Goal: Task Accomplishment & Management: Use online tool/utility

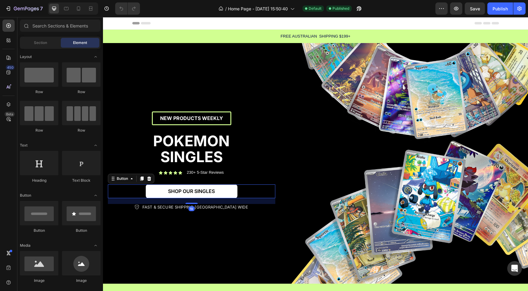
click at [223, 191] on link "SHOP OUR SINGLES" at bounding box center [192, 192] width 92 height 14
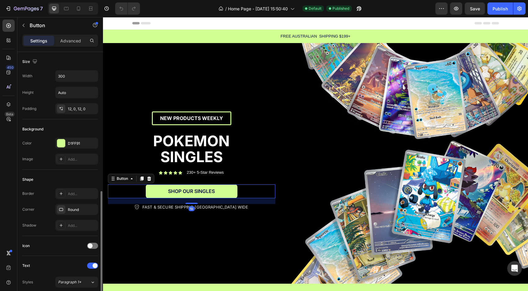
scroll to position [213, 0]
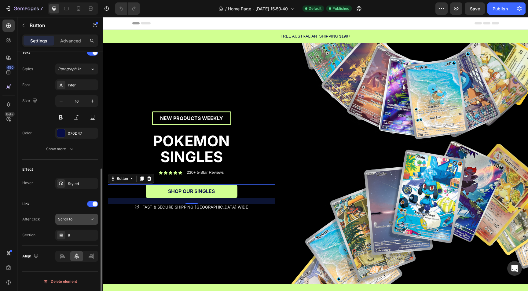
click at [71, 224] on button "Scroll to" at bounding box center [76, 219] width 43 height 11
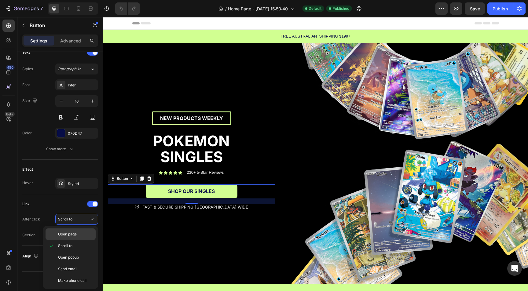
click at [70, 238] on div "Open page" at bounding box center [71, 235] width 50 height 12
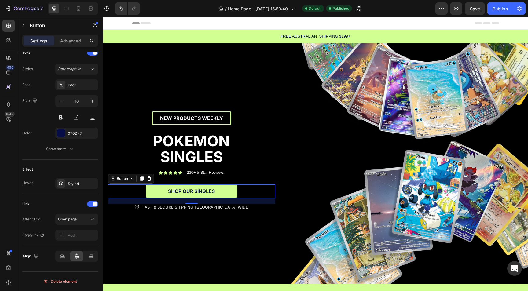
click at [70, 238] on div "Add..." at bounding box center [76, 235] width 43 height 11
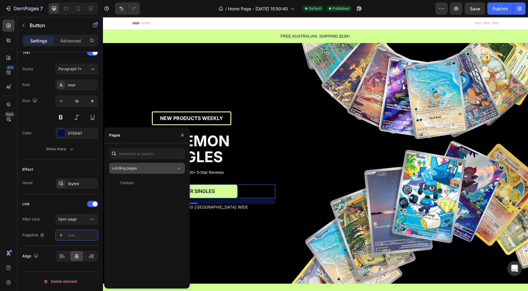
click at [134, 168] on span "Landing pages" at bounding box center [124, 168] width 25 height 5
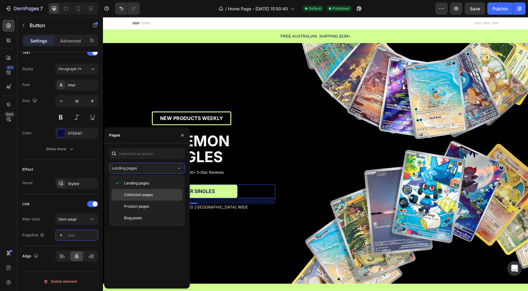
click at [140, 194] on span "Collection pages" at bounding box center [138, 194] width 29 height 5
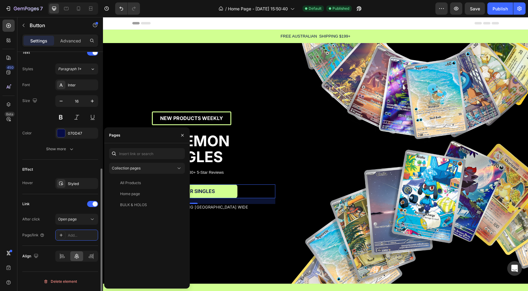
click at [40, 222] on div "After click Open page" at bounding box center [60, 219] width 76 height 11
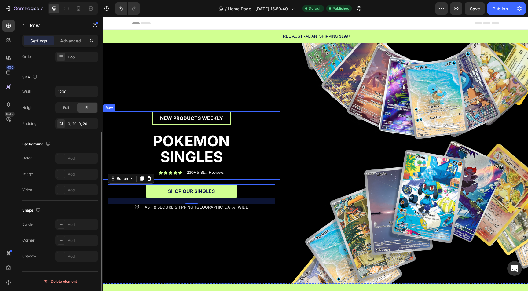
click at [249, 112] on div "NEW PRODUCTS WEEKLY Text Block Row NEW PRODUCTS WEEKLY Text Block Row POKEMON S…" at bounding box center [191, 146] width 165 height 68
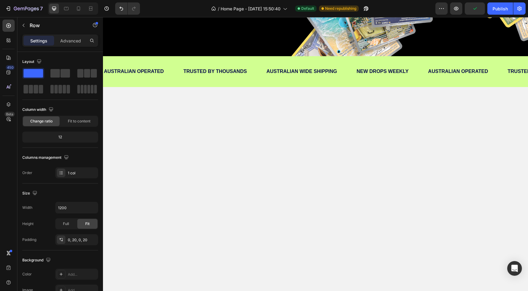
scroll to position [0, 0]
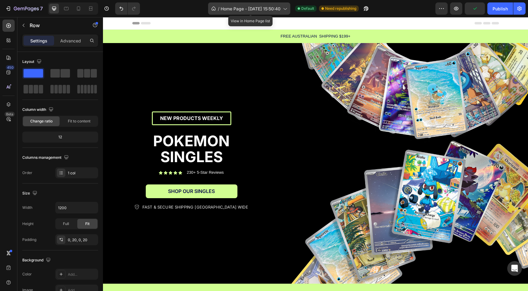
click at [252, 12] on div "/ Home Page - Sep 26, 15:50:40" at bounding box center [249, 8] width 82 height 12
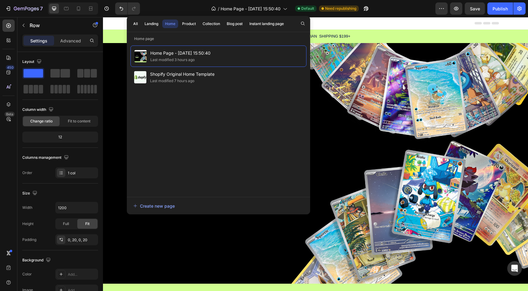
click at [213, 28] on div "All Landing Home Product Collection Blog post Instant landing page" at bounding box center [208, 24] width 163 height 16
click at [213, 25] on div "Collection" at bounding box center [211, 23] width 17 height 5
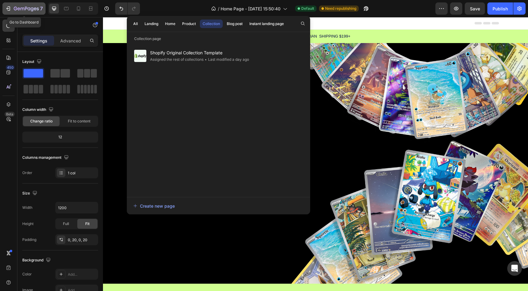
click at [19, 6] on icon "button" at bounding box center [26, 8] width 25 height 5
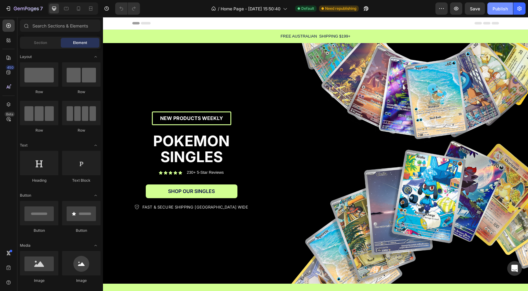
click at [499, 9] on div "Publish" at bounding box center [500, 8] width 15 height 6
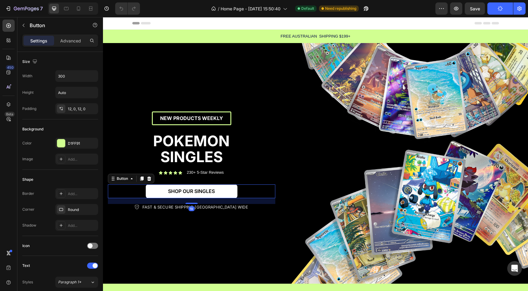
click at [233, 196] on button "SHOP OUR SINGLES" at bounding box center [192, 192] width 92 height 14
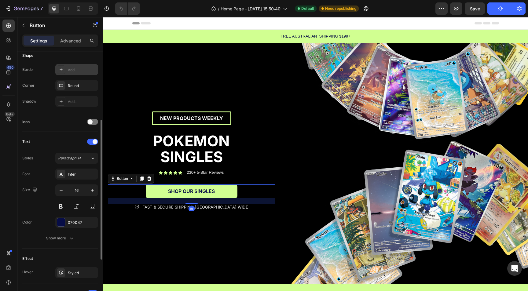
scroll to position [213, 0]
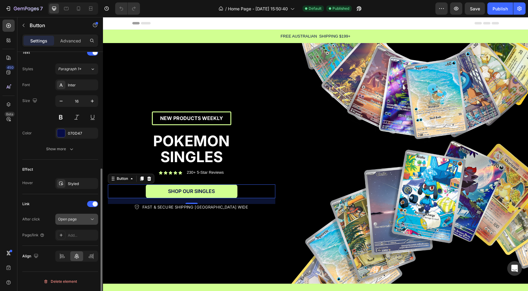
click at [67, 219] on span "Open page" at bounding box center [67, 219] width 19 height 5
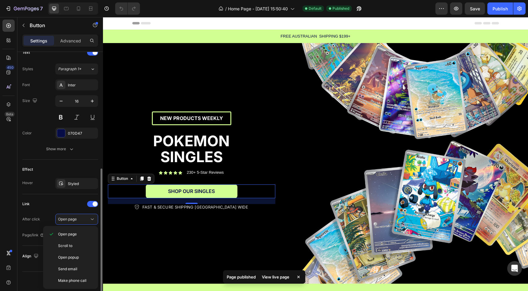
click at [43, 211] on div "Link After click Open page Page/link Add..." at bounding box center [60, 220] width 76 height 42
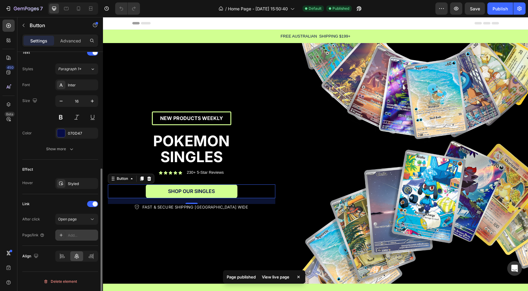
click at [68, 237] on div "Add..." at bounding box center [76, 235] width 43 height 11
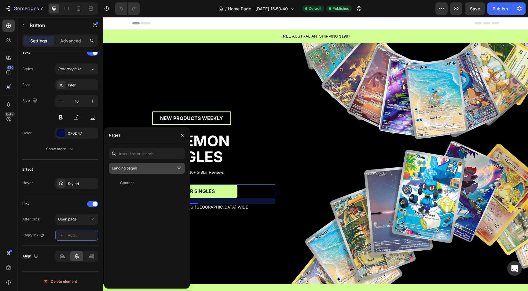
click at [138, 169] on div "Landing pages" at bounding box center [144, 168] width 64 height 5
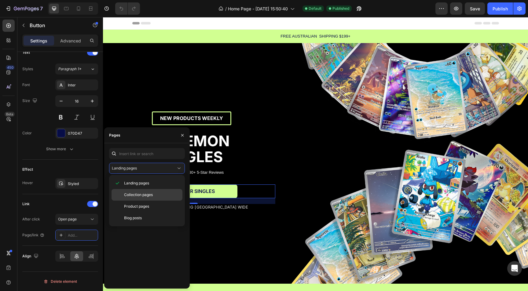
click at [138, 193] on span "Collection pages" at bounding box center [138, 194] width 29 height 5
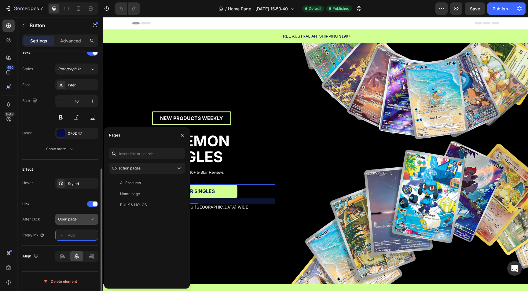
click at [68, 221] on span "Open page" at bounding box center [67, 219] width 19 height 5
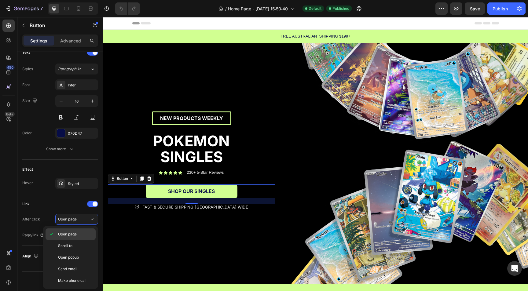
click at [68, 231] on div "Open page" at bounding box center [71, 235] width 50 height 12
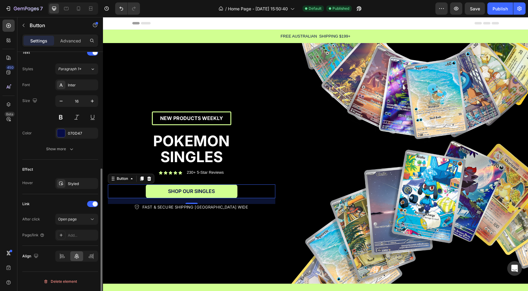
click at [71, 229] on div "After click Open page Page/link Add..." at bounding box center [60, 227] width 76 height 27
click at [71, 233] on div "Add..." at bounding box center [82, 235] width 29 height 5
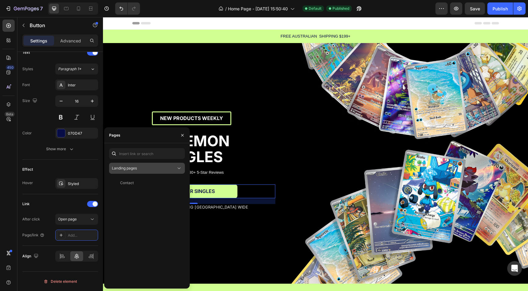
click at [143, 168] on div "Landing pages" at bounding box center [144, 168] width 64 height 5
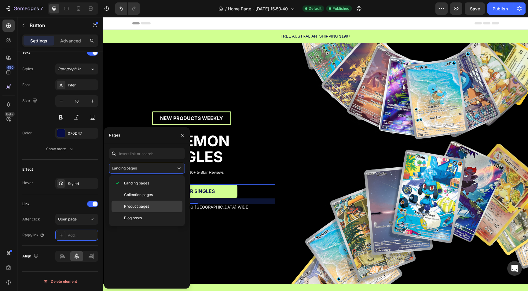
click at [137, 202] on div "Product pages" at bounding box center [147, 207] width 71 height 12
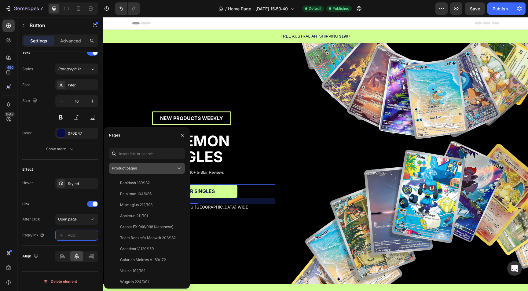
click at [142, 171] on div "Product pages" at bounding box center [144, 168] width 64 height 5
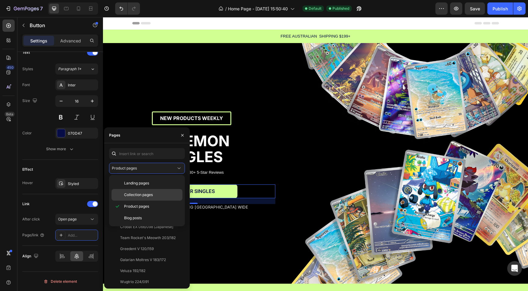
click at [141, 198] on div "Collection pages" at bounding box center [147, 195] width 71 height 12
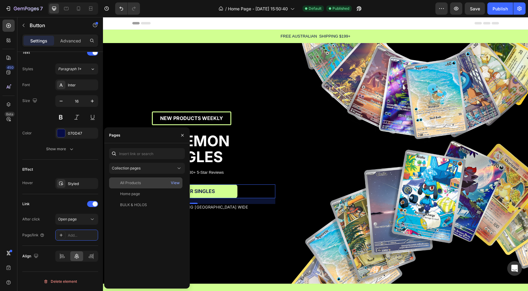
click at [140, 186] on div "All Products View" at bounding box center [145, 183] width 73 height 11
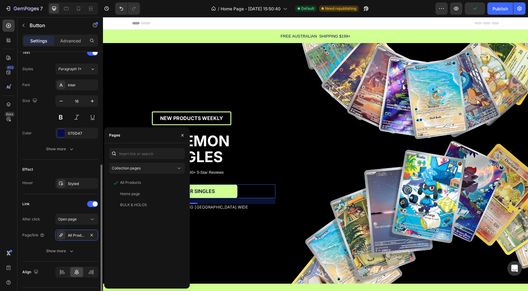
click at [40, 155] on div "Text Styles Paragraph 1* Font Inter Size 16 Color 070D47 Show more" at bounding box center [60, 101] width 76 height 117
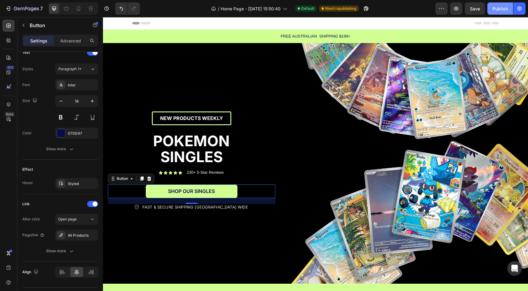
click at [501, 8] on div "Publish" at bounding box center [500, 8] width 15 height 6
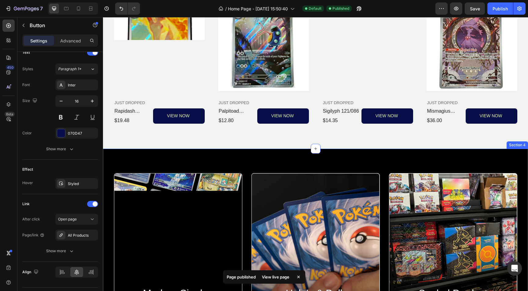
scroll to position [444, 0]
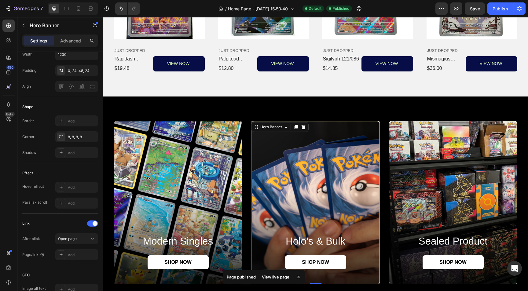
click at [293, 194] on div "Background Image" at bounding box center [316, 202] width 128 height 163
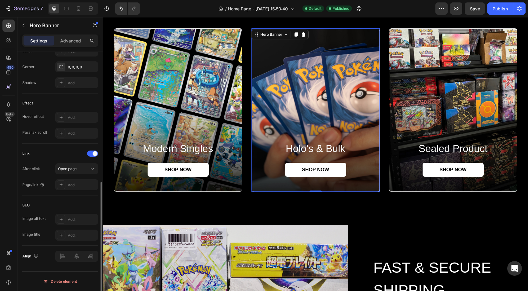
scroll to position [280, 0]
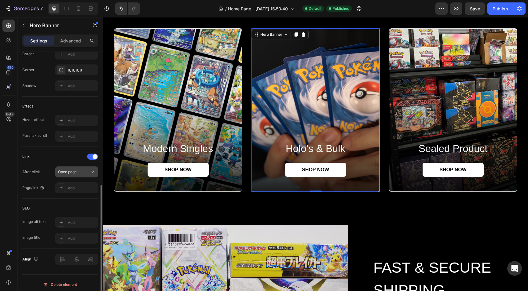
click at [74, 173] on span "Open page" at bounding box center [67, 172] width 19 height 5
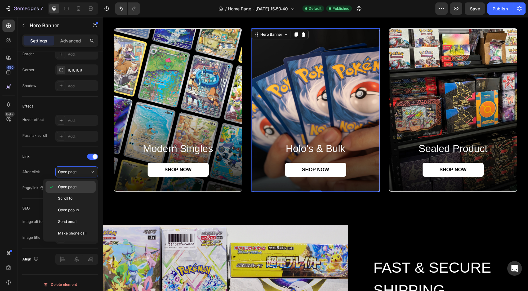
click at [71, 184] on span "Open page" at bounding box center [67, 186] width 19 height 5
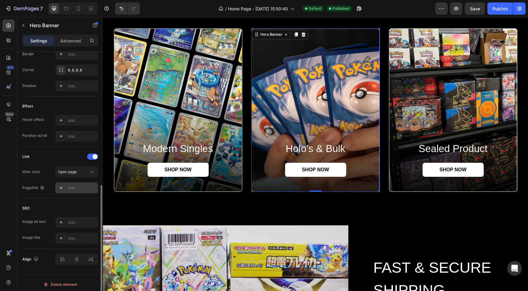
click at [73, 185] on div "Add..." at bounding box center [76, 187] width 43 height 11
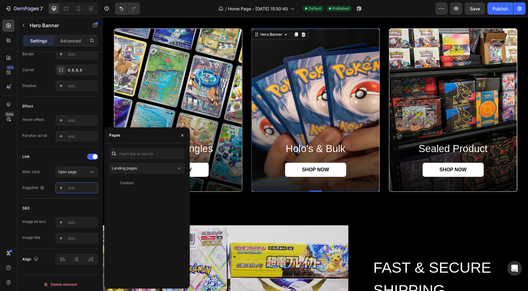
click at [129, 175] on div "Landing pages Contact View" at bounding box center [147, 216] width 76 height 136
click at [129, 172] on button "Landing pages" at bounding box center [147, 168] width 76 height 11
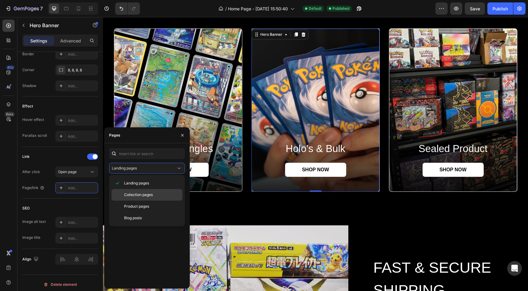
click at [132, 192] on span "Collection pages" at bounding box center [138, 194] width 29 height 5
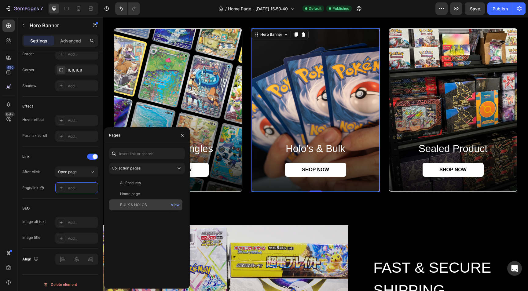
click at [130, 205] on div "BULK & HOLOS" at bounding box center [133, 204] width 27 height 5
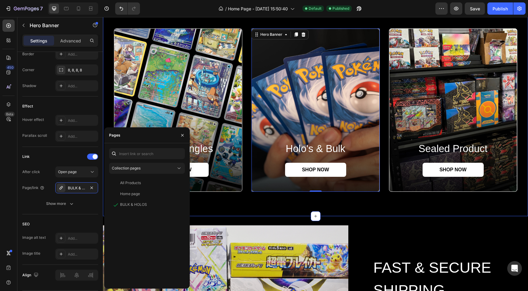
click at [227, 210] on div "modern singles Heading SHOP NOW Button Hero Banner holo's & bulk Heading SHOP N…" at bounding box center [315, 110] width 425 height 212
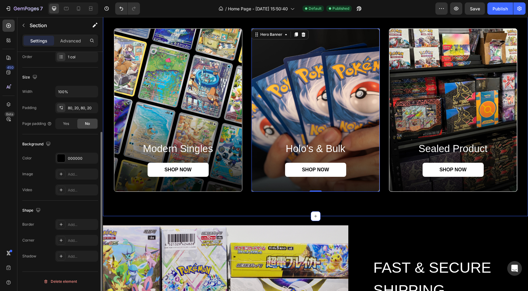
scroll to position [0, 0]
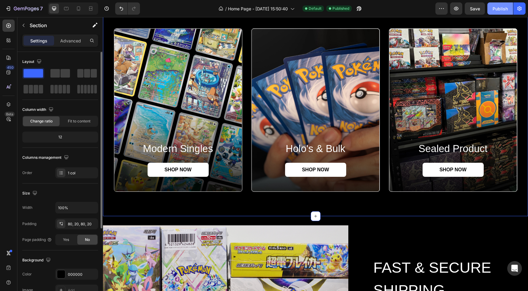
click at [500, 11] on div "Publish" at bounding box center [500, 8] width 15 height 6
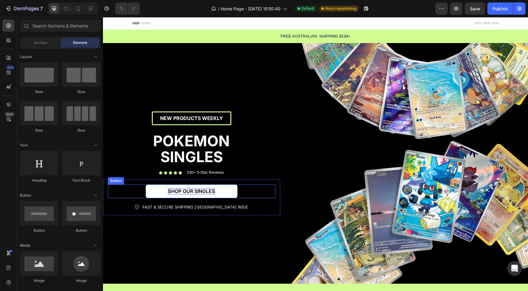
click at [211, 192] on p "SHOP OUR SINGLES" at bounding box center [191, 191] width 47 height 6
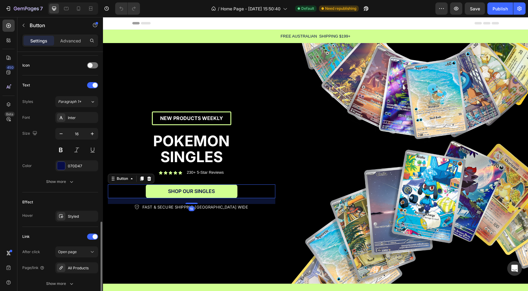
scroll to position [229, 0]
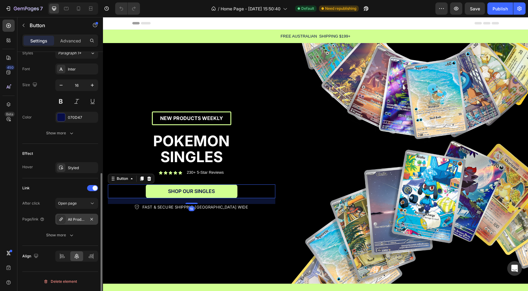
click at [71, 220] on div "All Products" at bounding box center [77, 219] width 18 height 5
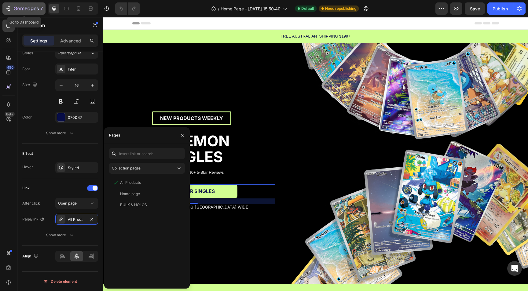
click at [11, 7] on icon "button" at bounding box center [8, 8] width 6 height 6
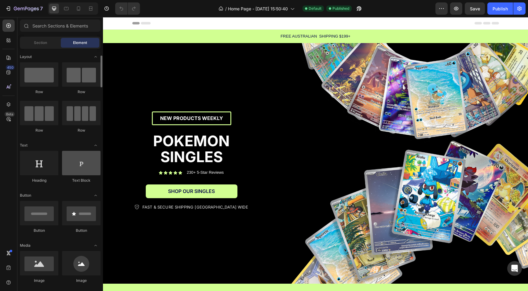
scroll to position [7, 0]
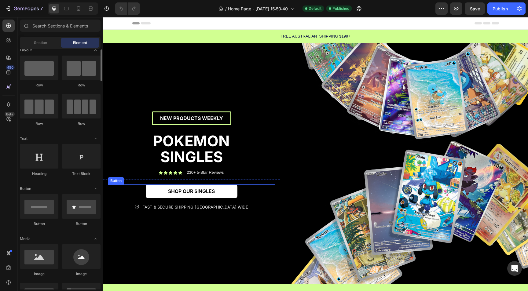
click at [162, 197] on link "SHOP OUR SINGLES" at bounding box center [192, 192] width 92 height 14
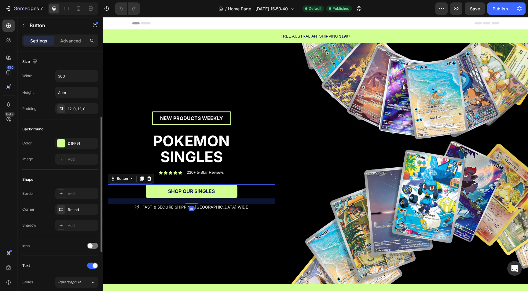
scroll to position [229, 0]
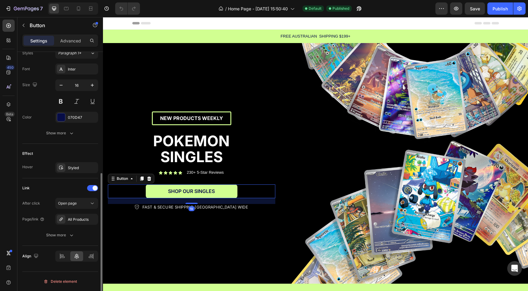
click at [65, 218] on div "All Products" at bounding box center [76, 219] width 43 height 11
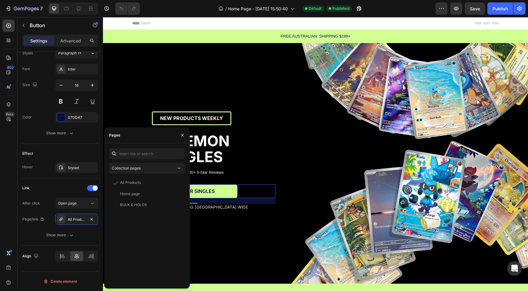
click at [130, 174] on div "Collection pages All Products View Home page View BULK & HOLOS View" at bounding box center [147, 216] width 76 height 136
click at [130, 170] on span "Collection pages" at bounding box center [126, 168] width 29 height 5
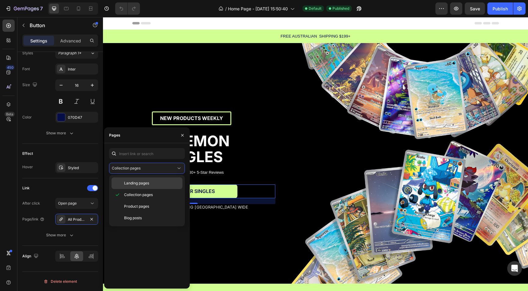
click at [138, 180] on div "Landing pages" at bounding box center [147, 184] width 71 height 12
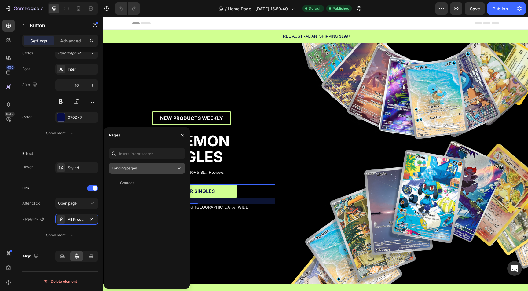
click at [141, 168] on div "Landing pages" at bounding box center [144, 168] width 64 height 5
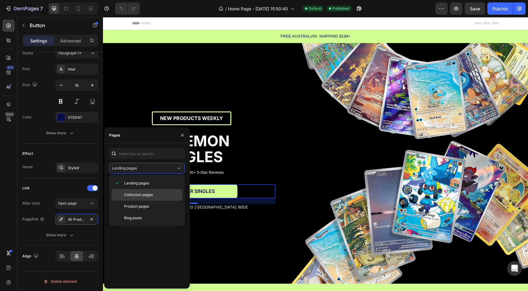
click at [138, 194] on span "Collection pages" at bounding box center [138, 194] width 29 height 5
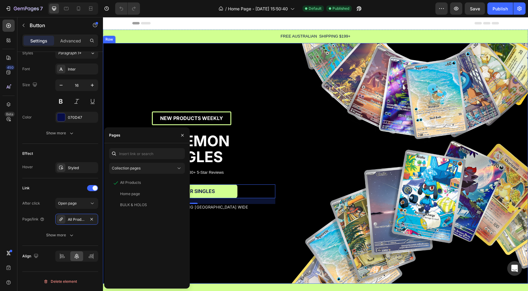
click at [228, 265] on div "NEW PRODUCTS WEEKLY Text Block Row NEW PRODUCTS WEEKLY Text Block Row POKEMON S…" at bounding box center [191, 163] width 177 height 241
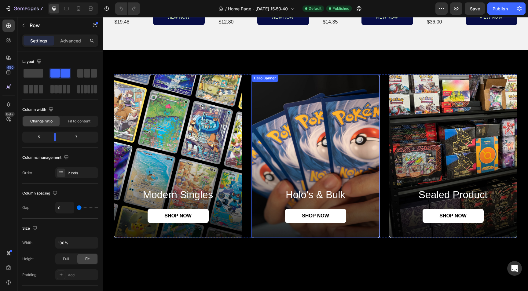
scroll to position [494, 0]
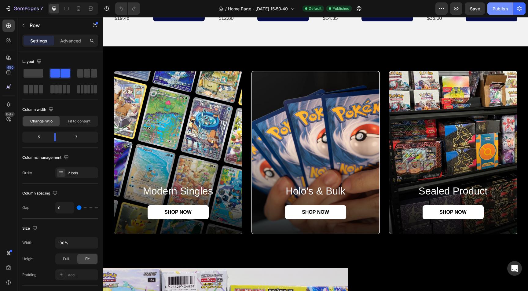
click at [504, 11] on div "Publish" at bounding box center [500, 8] width 15 height 6
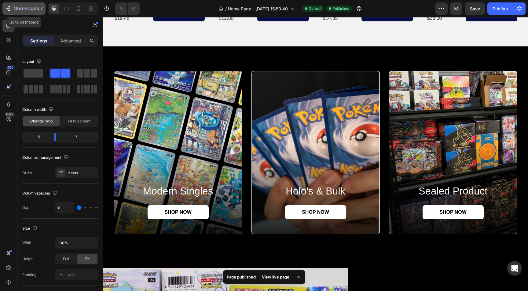
click at [37, 7] on icon "button" at bounding box center [26, 8] width 25 height 5
